Goal: Find specific page/section: Find specific page/section

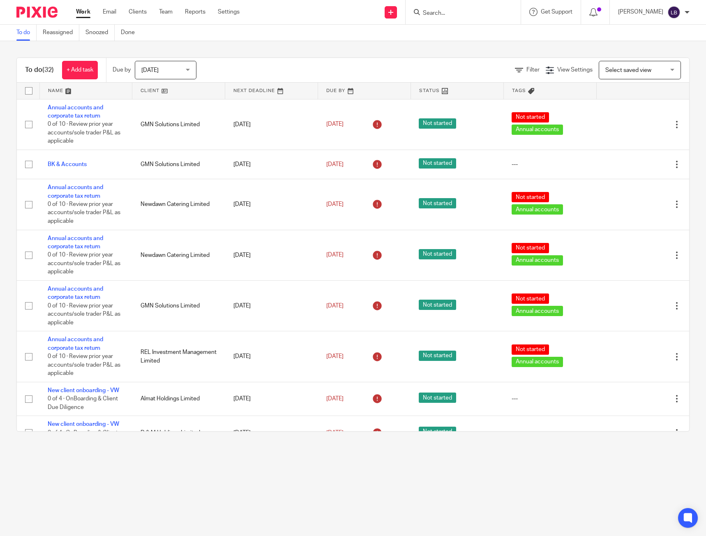
click at [450, 15] on input "Search" at bounding box center [459, 13] width 74 height 7
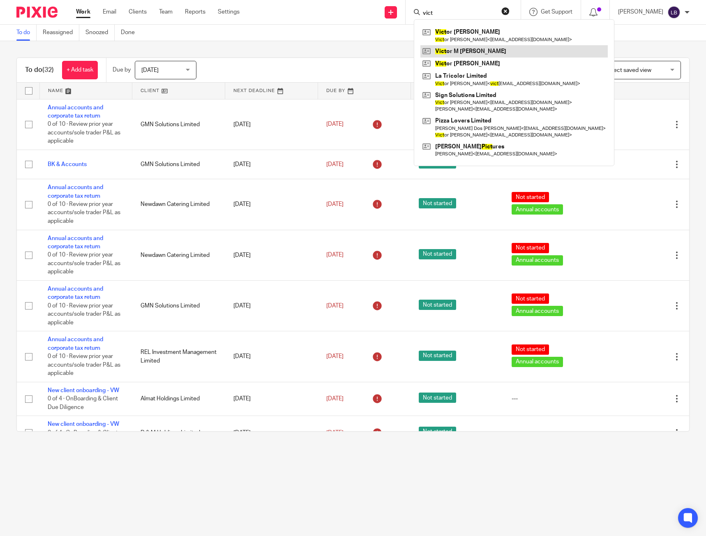
type input "vict"
click at [469, 45] on link at bounding box center [513, 51] width 187 height 12
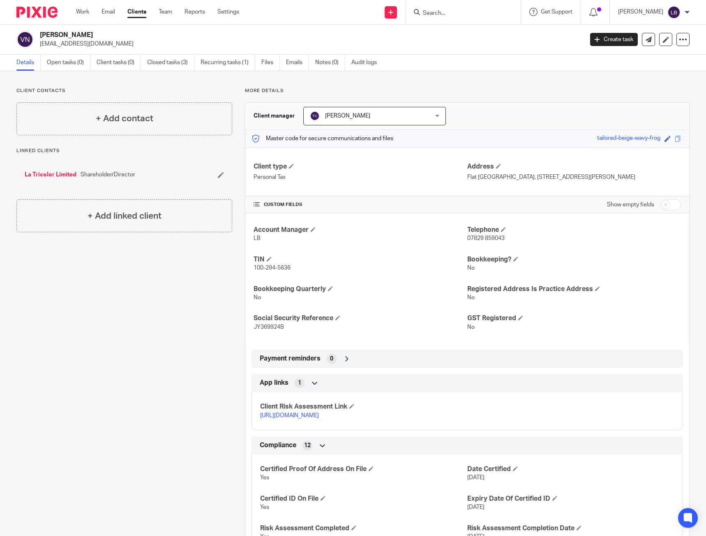
click at [451, 106] on div "Client manager [PERSON_NAME] [PERSON_NAME] [PERSON_NAME] [PERSON_NAME] [PERSON_…" at bounding box center [467, 116] width 444 height 27
